Goal: Task Accomplishment & Management: Manage account settings

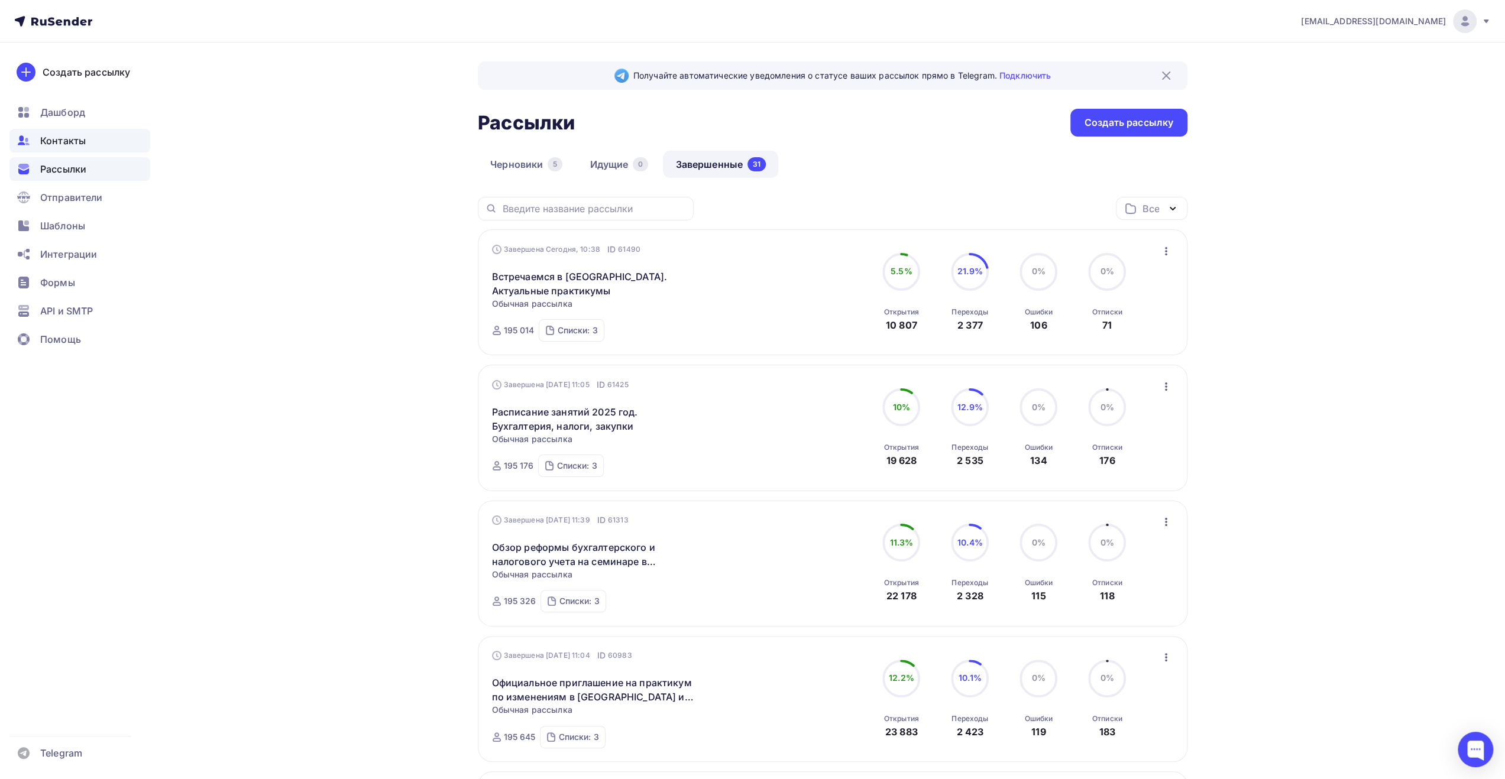
click at [79, 140] on span "Контакты" at bounding box center [63, 141] width 46 height 14
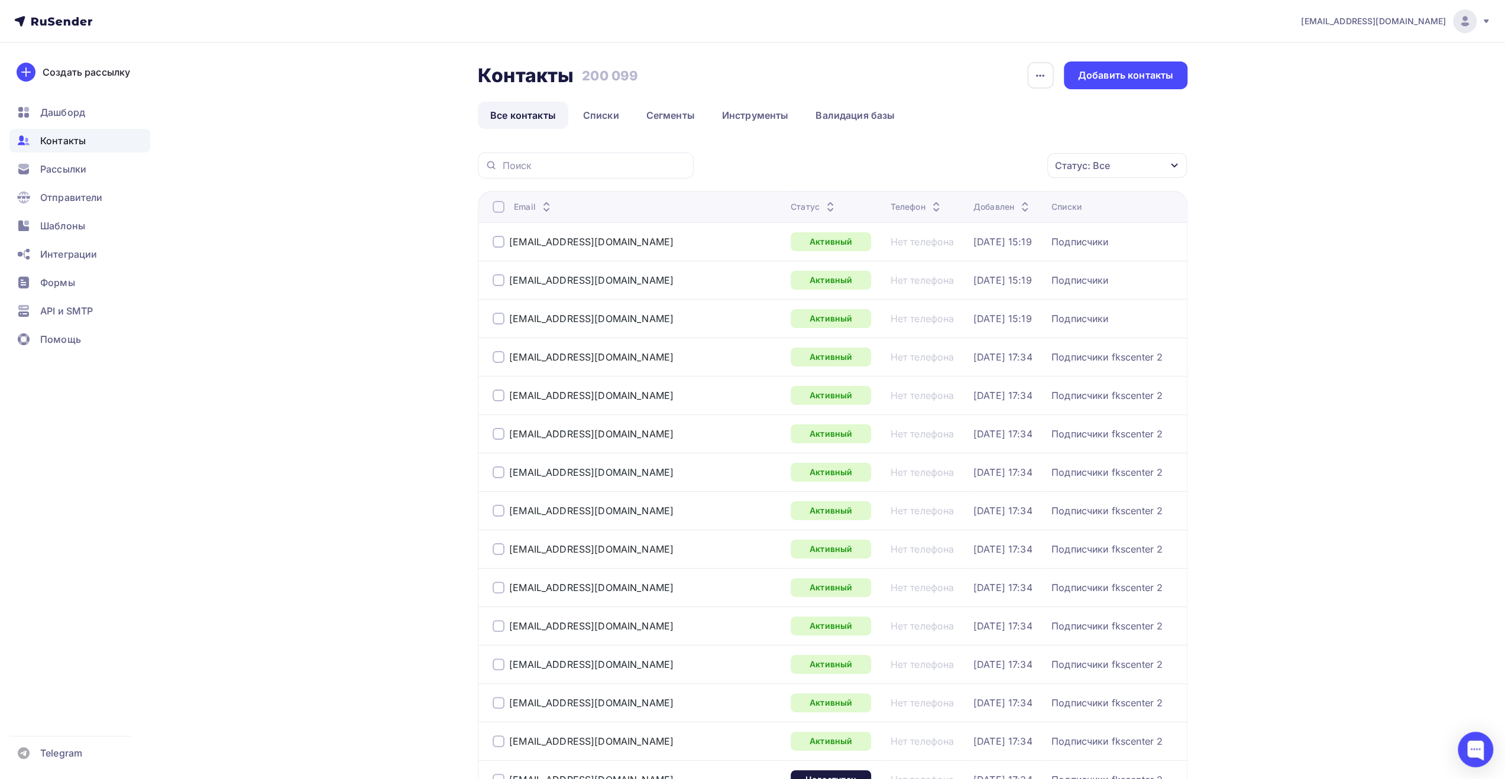
click at [1482, 22] on icon at bounding box center [1485, 21] width 9 height 9
click at [1323, 111] on span "Выйти" at bounding box center [1328, 108] width 31 height 14
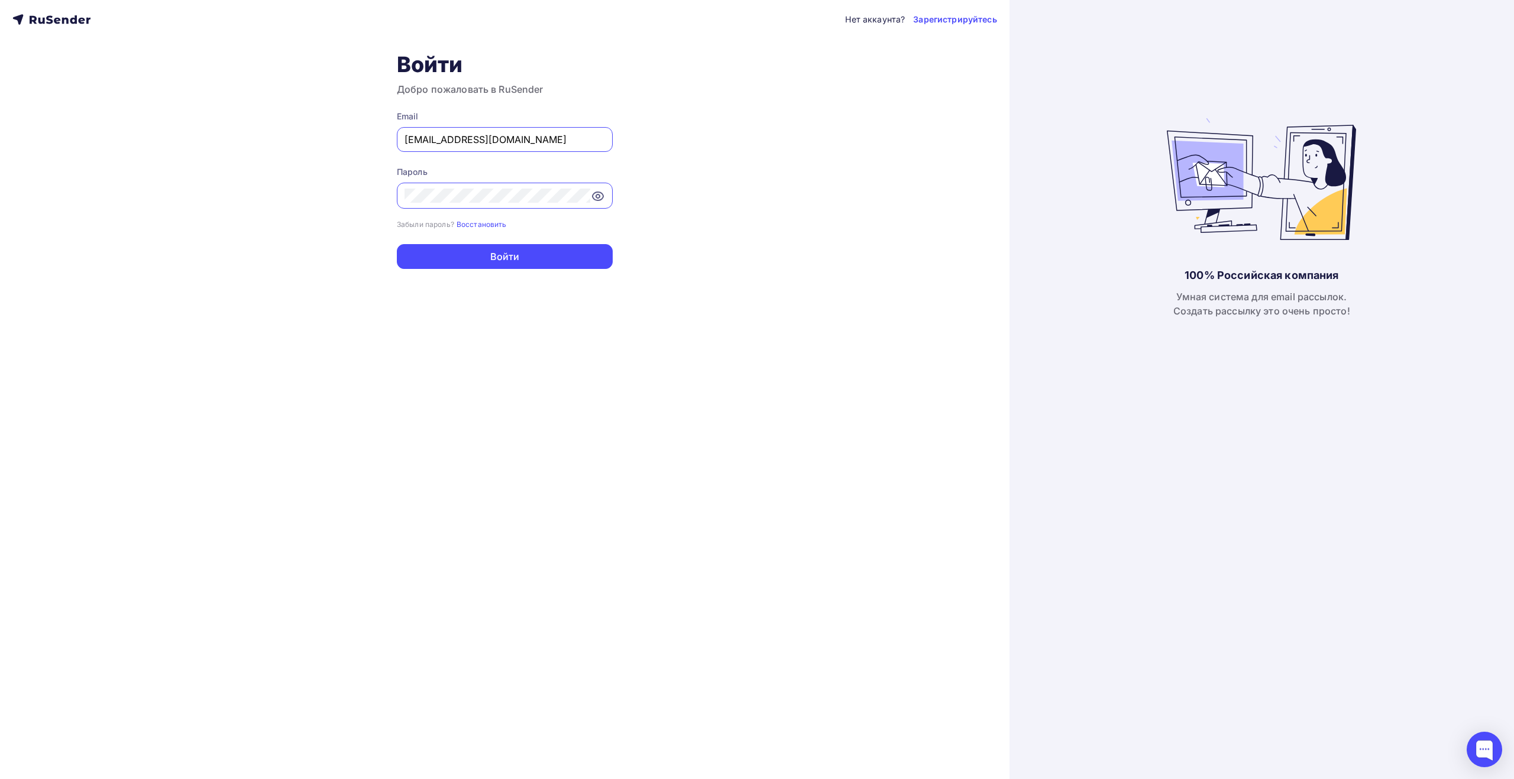
click at [565, 142] on input "[EMAIL_ADDRESS][DOMAIN_NAME]" at bounding box center [504, 139] width 200 height 14
type input "[EMAIL_ADDRESS][DOMAIN_NAME]"
click at [510, 251] on button "Войти" at bounding box center [505, 256] width 216 height 25
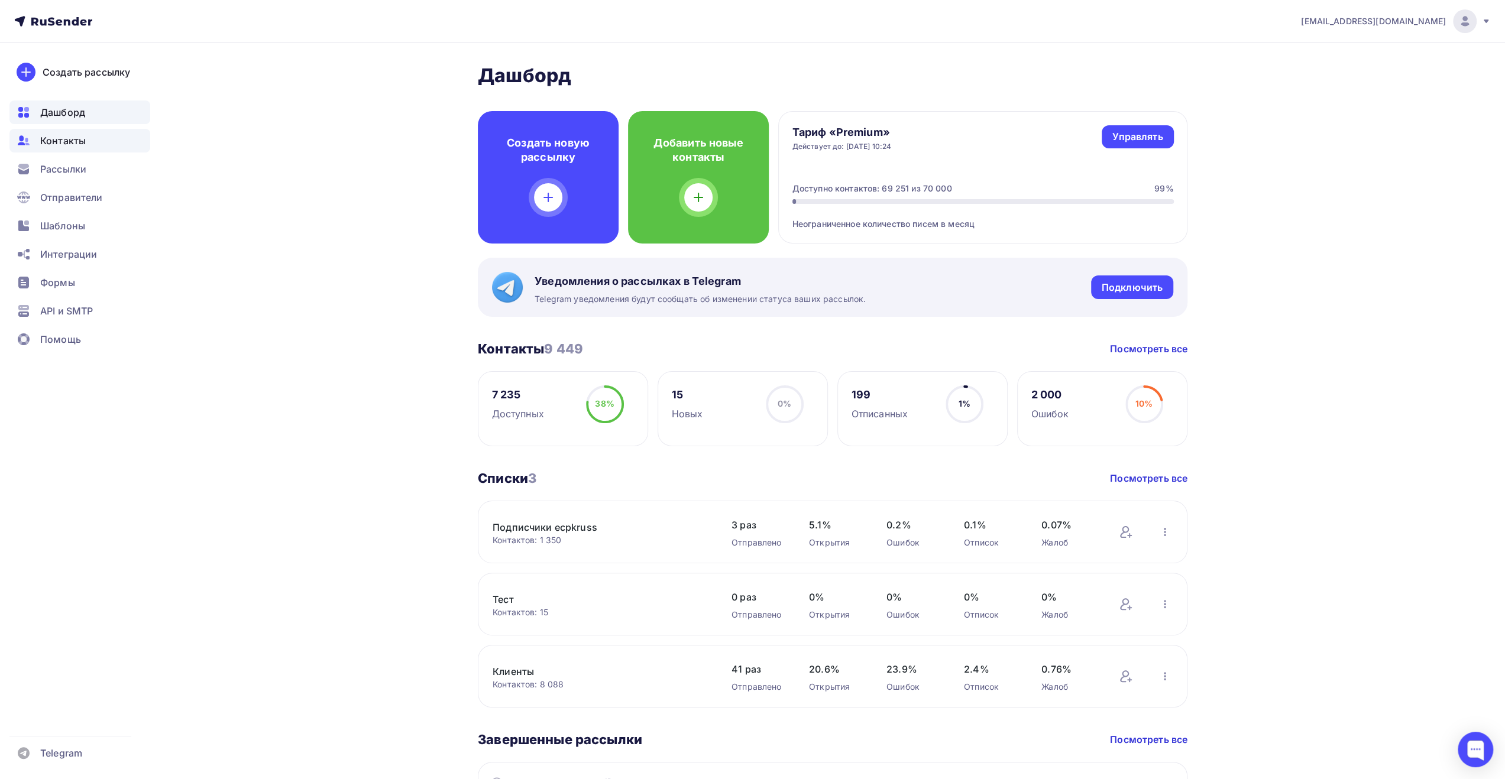
click at [66, 145] on span "Контакты" at bounding box center [63, 141] width 46 height 14
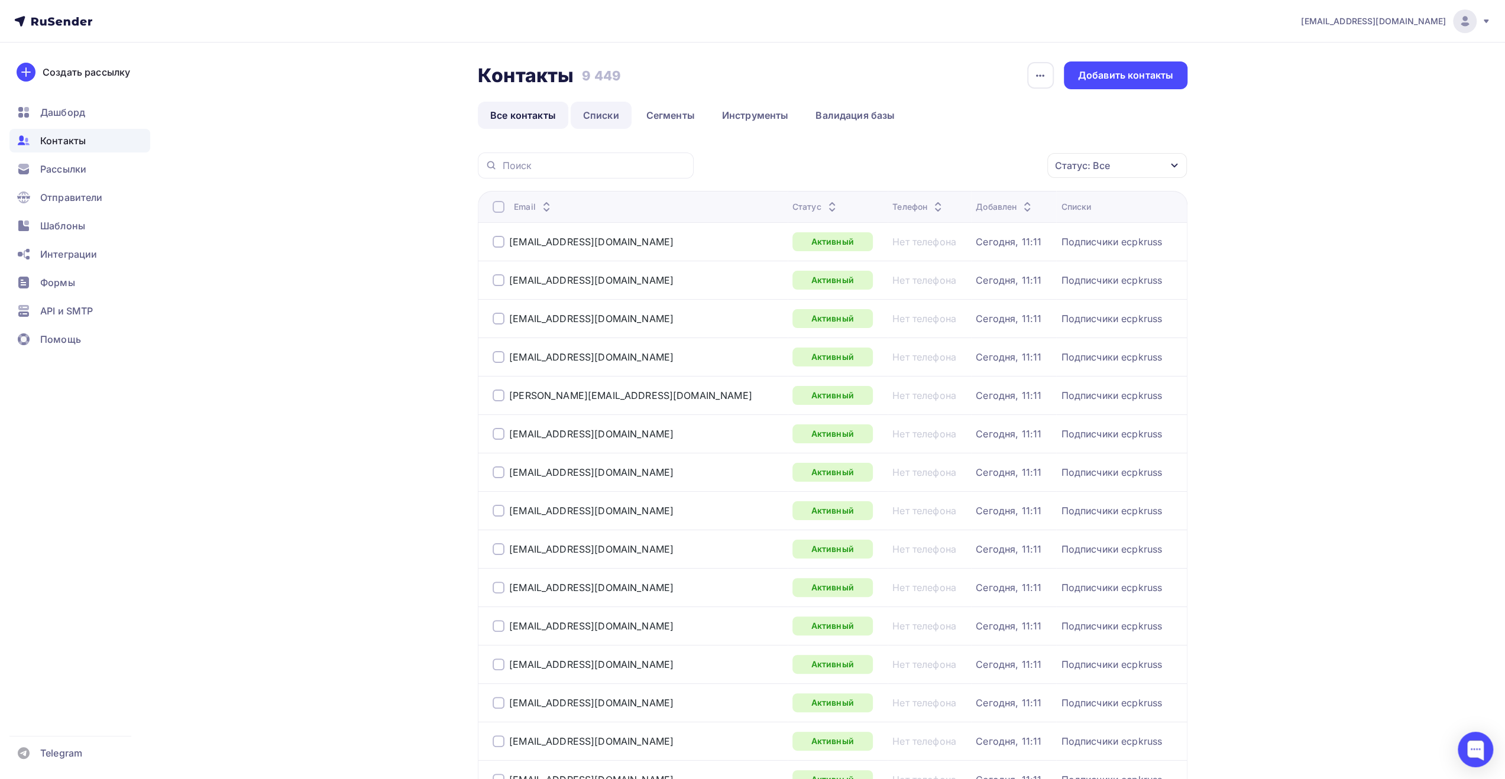
click at [610, 122] on link "Списки" at bounding box center [601, 115] width 61 height 27
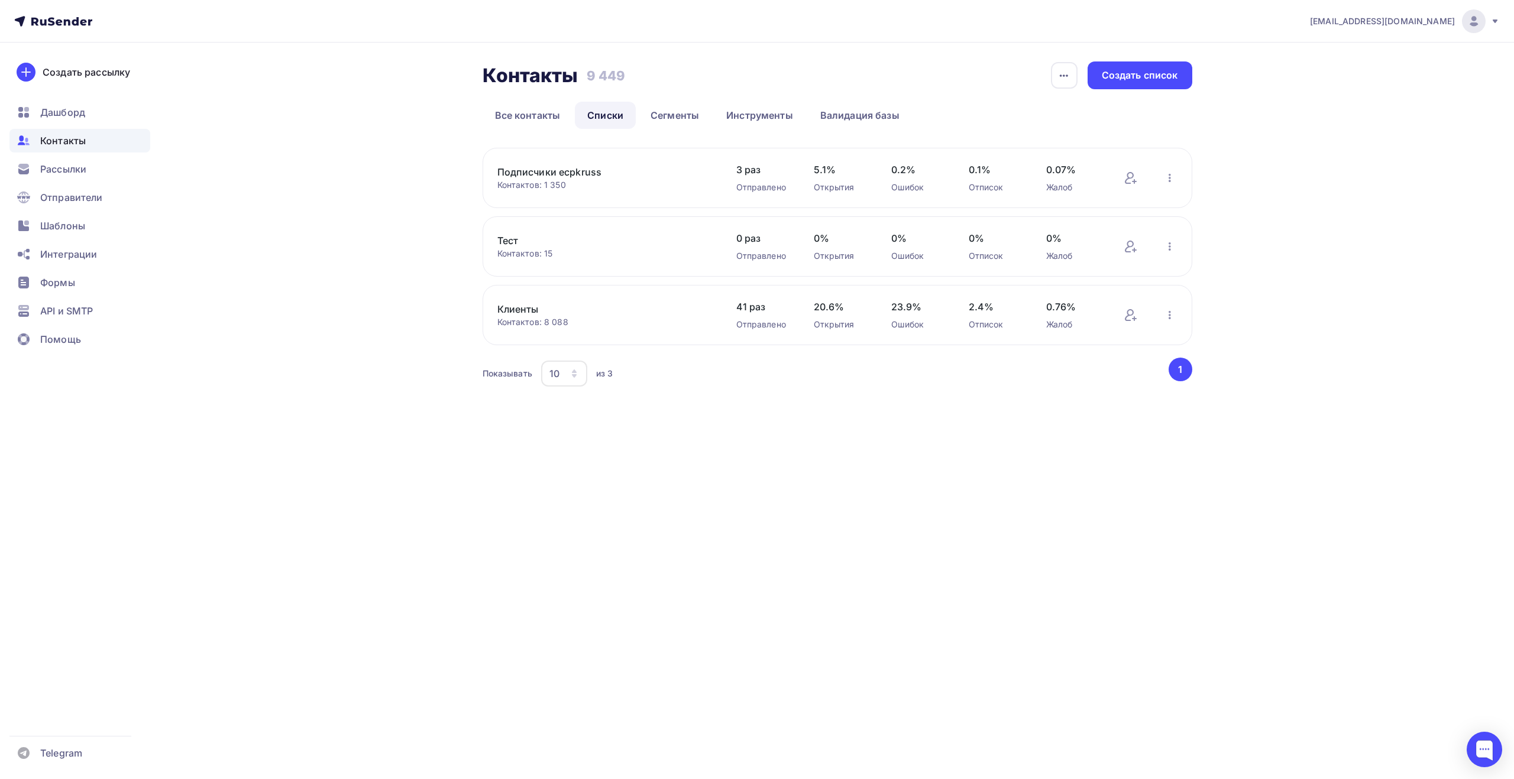
click at [577, 172] on link "Подписчики ecpkruss" at bounding box center [597, 172] width 201 height 14
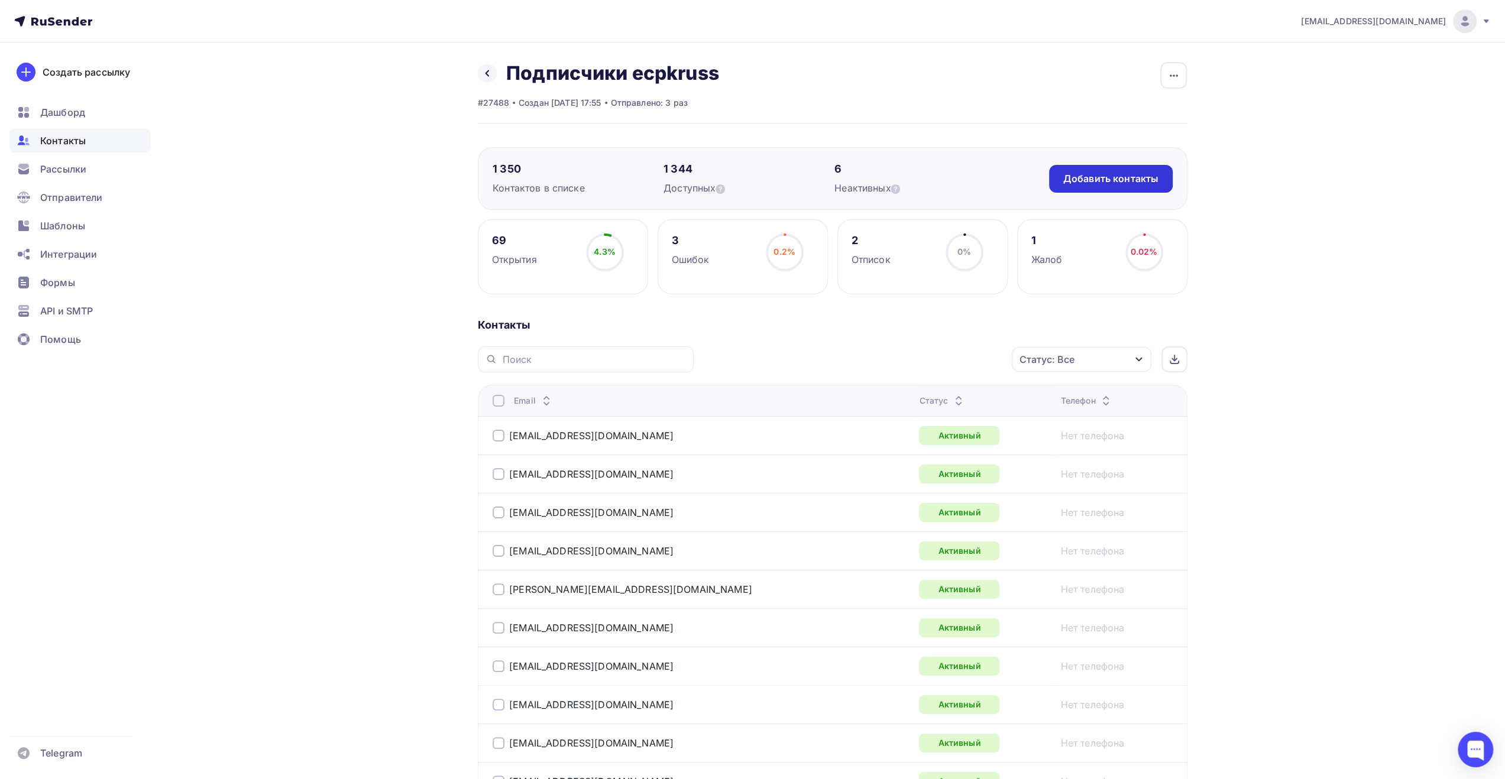
click at [1151, 179] on div "Добавить контакты" at bounding box center [1110, 179] width 95 height 14
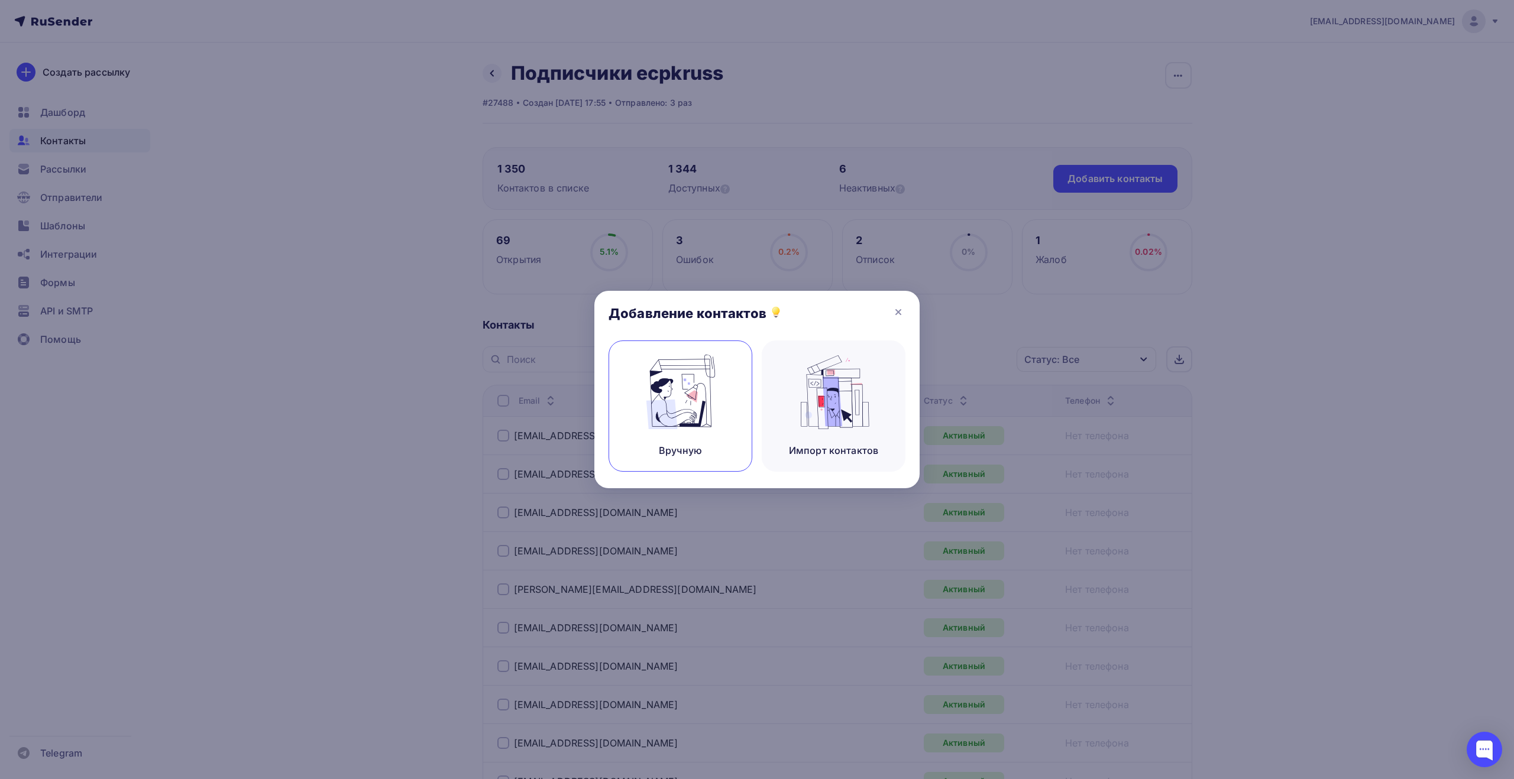
click at [685, 398] on img at bounding box center [680, 392] width 79 height 75
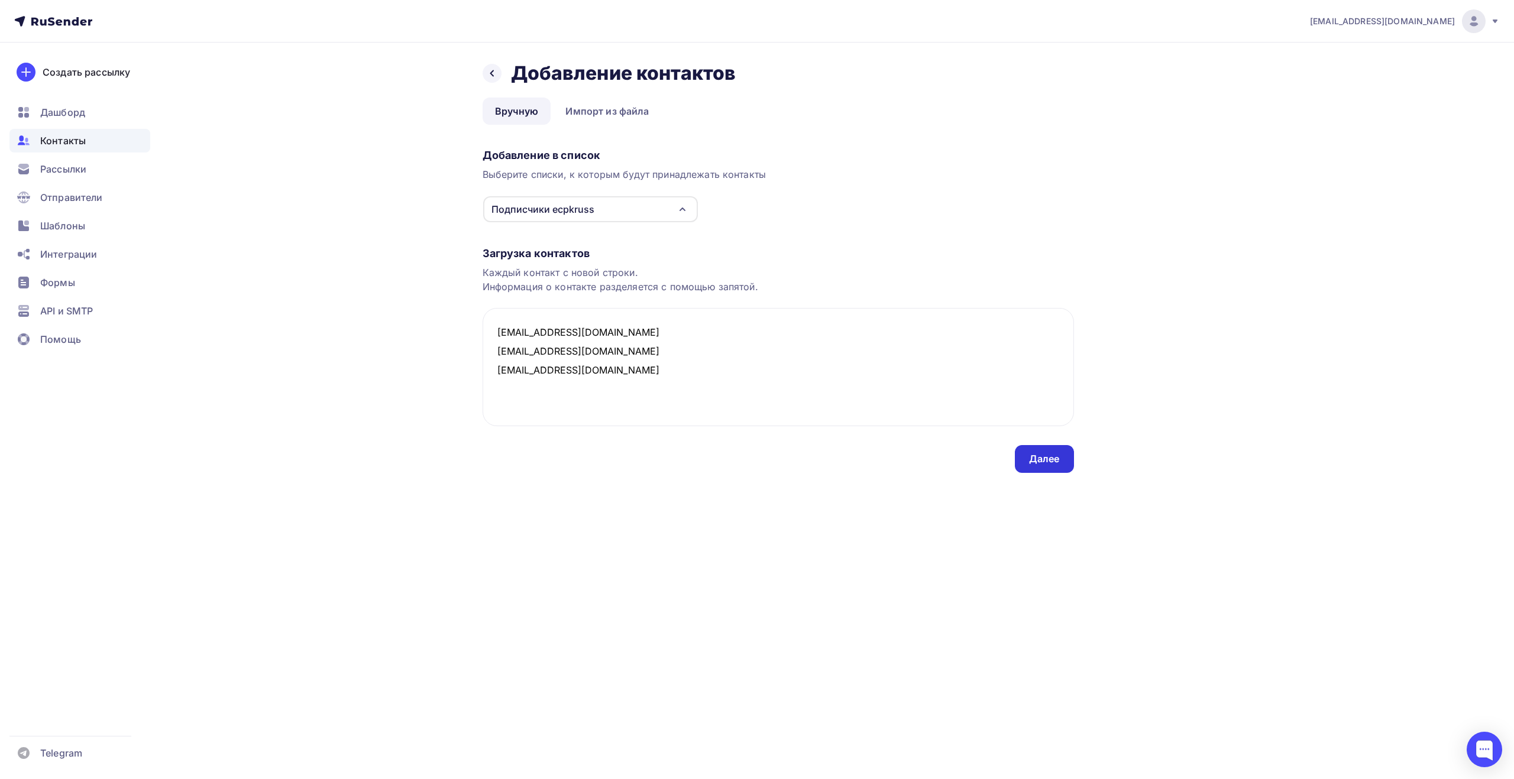
type textarea "[EMAIL_ADDRESS][DOMAIN_NAME] [EMAIL_ADDRESS][DOMAIN_NAME] [EMAIL_ADDRESS][DOMAI…"
click at [1023, 459] on div "Далее" at bounding box center [1044, 459] width 59 height 28
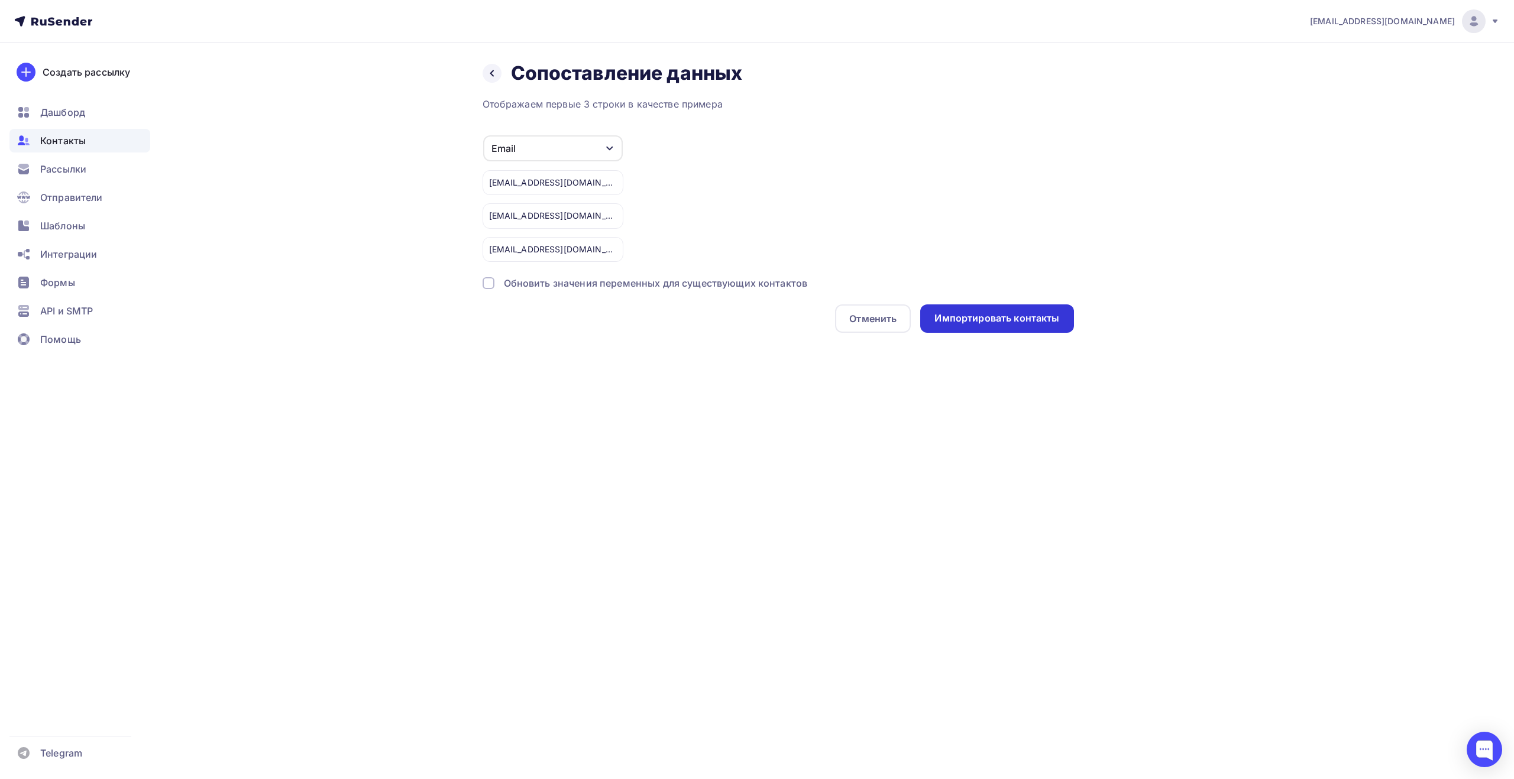
click at [966, 320] on div "Импортировать контакты" at bounding box center [996, 319] width 125 height 14
